Goal: Task Accomplishment & Management: Use online tool/utility

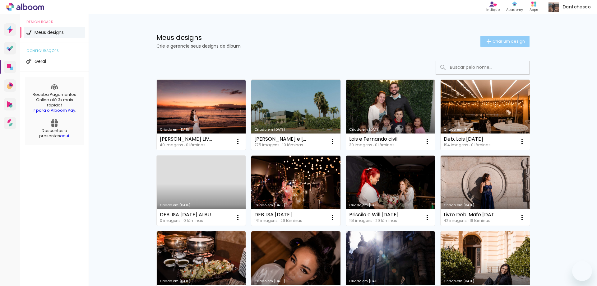
click at [494, 45] on paper-button "Criar um design" at bounding box center [504, 41] width 49 height 11
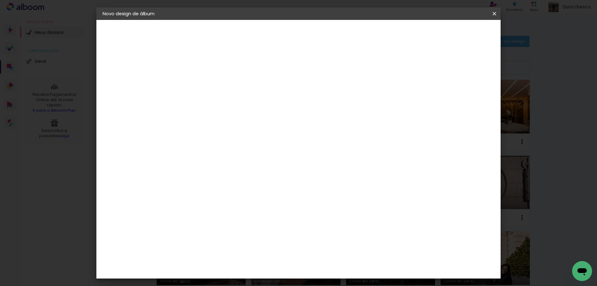
click at [0, 0] on paper-input-container "Título do álbum" at bounding box center [0, 0] width 0 height 0
type input "LIVRO AMANDA E LUCAS"
type paper-input "LIVRO AMANDA E LUCAS"
click at [268, 36] on paper-button "Avançar" at bounding box center [253, 33] width 30 height 11
click at [252, 119] on input at bounding box center [220, 118] width 63 height 8
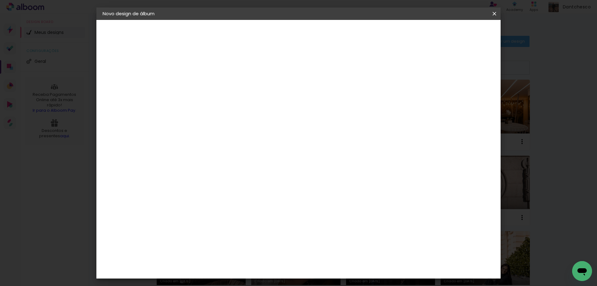
type input "ENLA"
type paper-input "ENLA"
click at [238, 138] on div "Enlab Encadernadora" at bounding box center [219, 142] width 38 height 10
click at [0, 0] on slot "Avançar" at bounding box center [0, 0] width 0 height 0
click at [236, 113] on div at bounding box center [220, 113] width 32 height 1
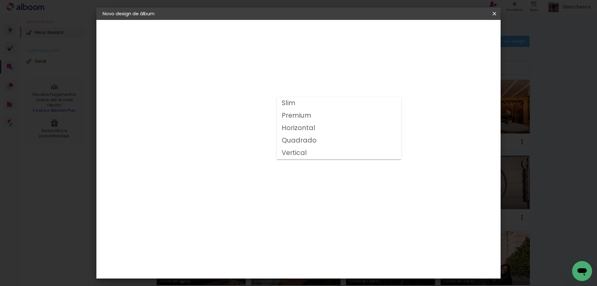
click at [316, 128] on paper-item "Horizontal" at bounding box center [339, 128] width 124 height 12
type input "Horizontal"
click at [246, 177] on span "20 × 30" at bounding box center [231, 185] width 29 height 16
click at [0, 0] on slot "Avançar" at bounding box center [0, 0] width 0 height 0
click at [455, 33] on span "Iniciar design" at bounding box center [441, 33] width 28 height 4
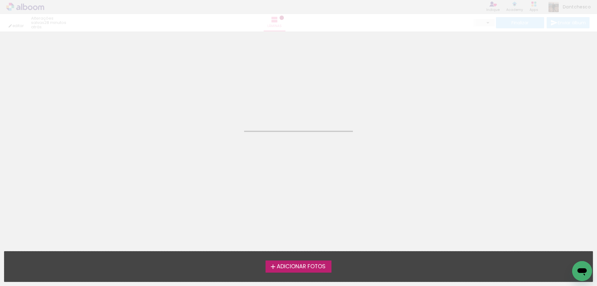
click at [290, 264] on span "Adicionar Fotos" at bounding box center [301, 267] width 49 height 6
click at [0, 0] on input "file" at bounding box center [0, 0] width 0 height 0
